Goal: Find specific fact: Find specific fact

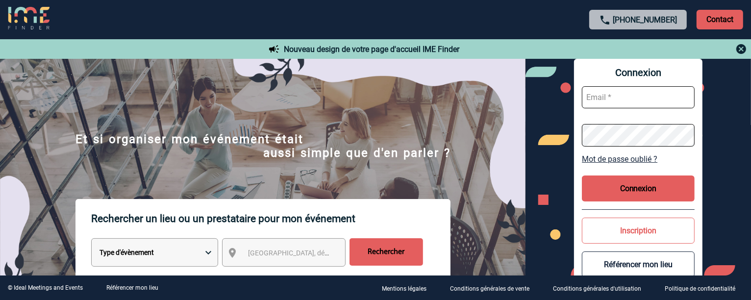
type input "vkalb@ime-groupe.com"
click at [638, 188] on button "Connexion" at bounding box center [638, 188] width 113 height 26
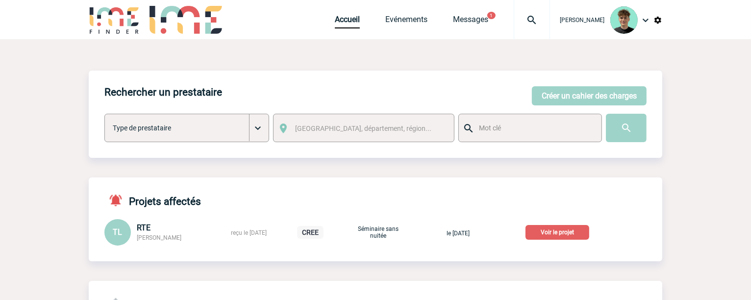
click at [556, 234] on p "Voir le projet" at bounding box center [557, 232] width 64 height 15
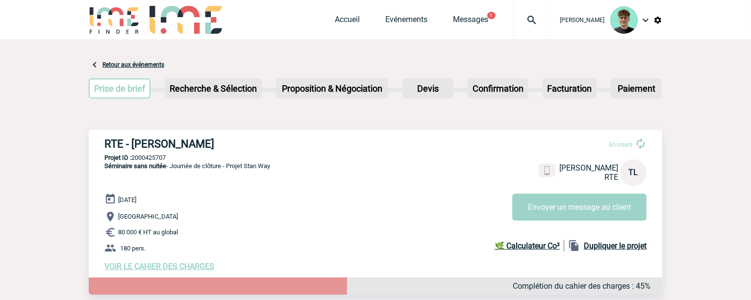
click at [483, 130] on div "RTE - [PERSON_NAME] En cours [PERSON_NAME] RTE TL Envoyer un message au client …" at bounding box center [375, 204] width 573 height 149
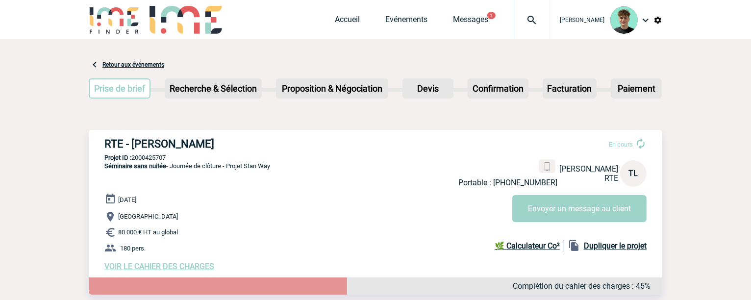
drag, startPoint x: 96, startPoint y: 139, endPoint x: 245, endPoint y: 144, distance: 149.1
click at [245, 144] on div "RTE - [PERSON_NAME] En cours Portable : [PHONE_NUMBER] [PERSON_NAME] RTE TL Env…" at bounding box center [375, 204] width 573 height 149
copy h3 "RTE - [PERSON_NAME]"
click at [154, 157] on p "Projet ID : 2000425707" at bounding box center [375, 157] width 573 height 7
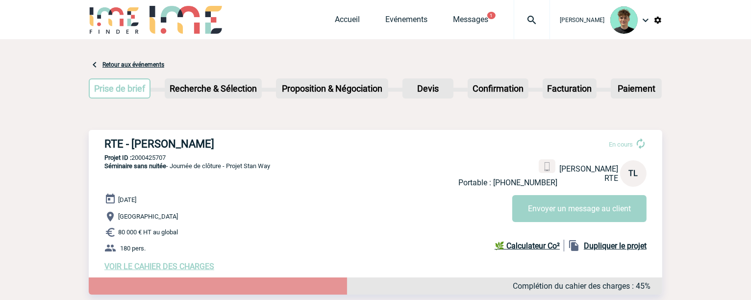
copy p "2000425707"
drag, startPoint x: 152, startPoint y: 87, endPoint x: 139, endPoint y: 77, distance: 17.2
click at [152, 88] on div at bounding box center [157, 90] width 14 height 4
